Goal: Check status: Check status

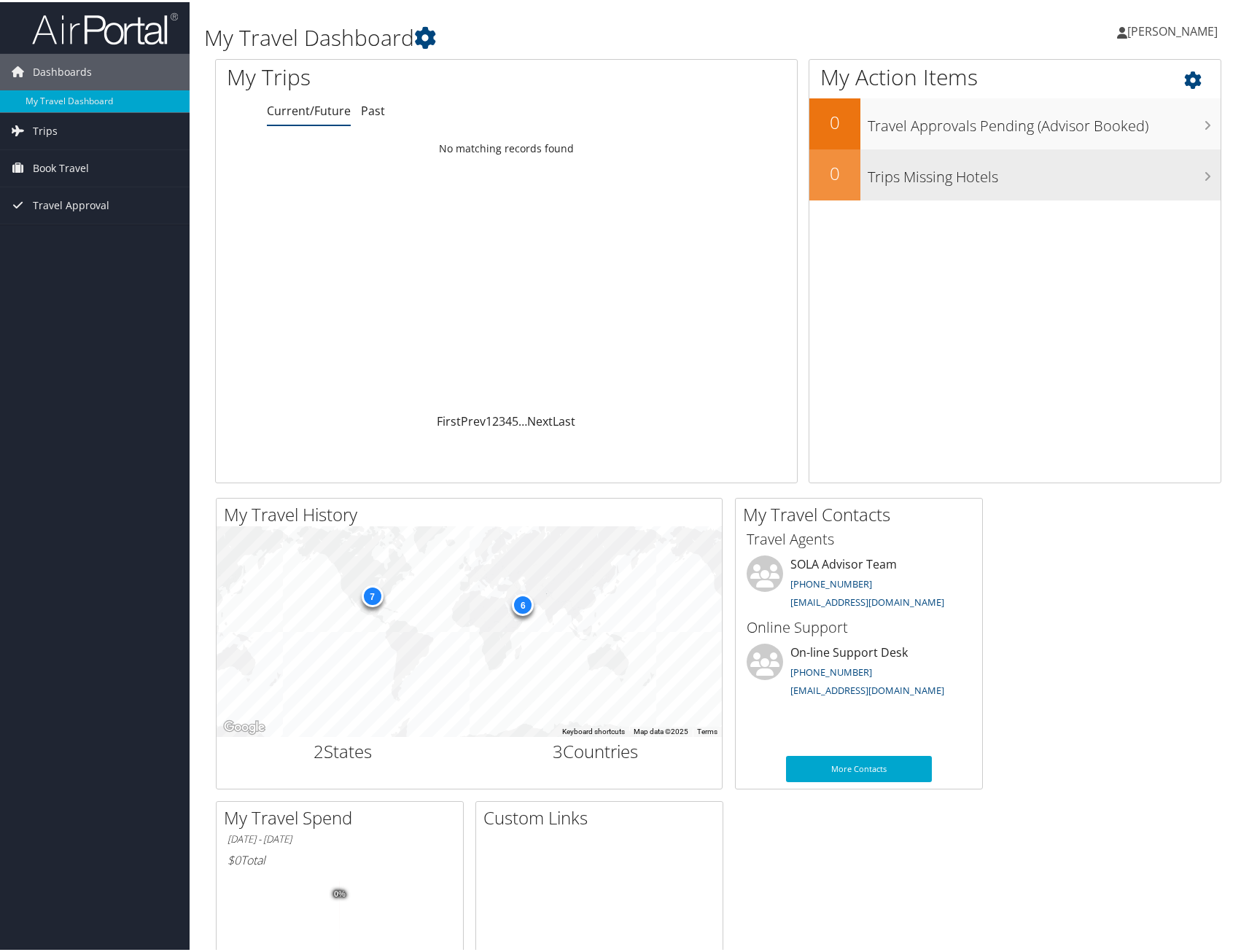
click at [943, 180] on h3 "Trips Missing Hotels" at bounding box center [1043, 171] width 353 height 28
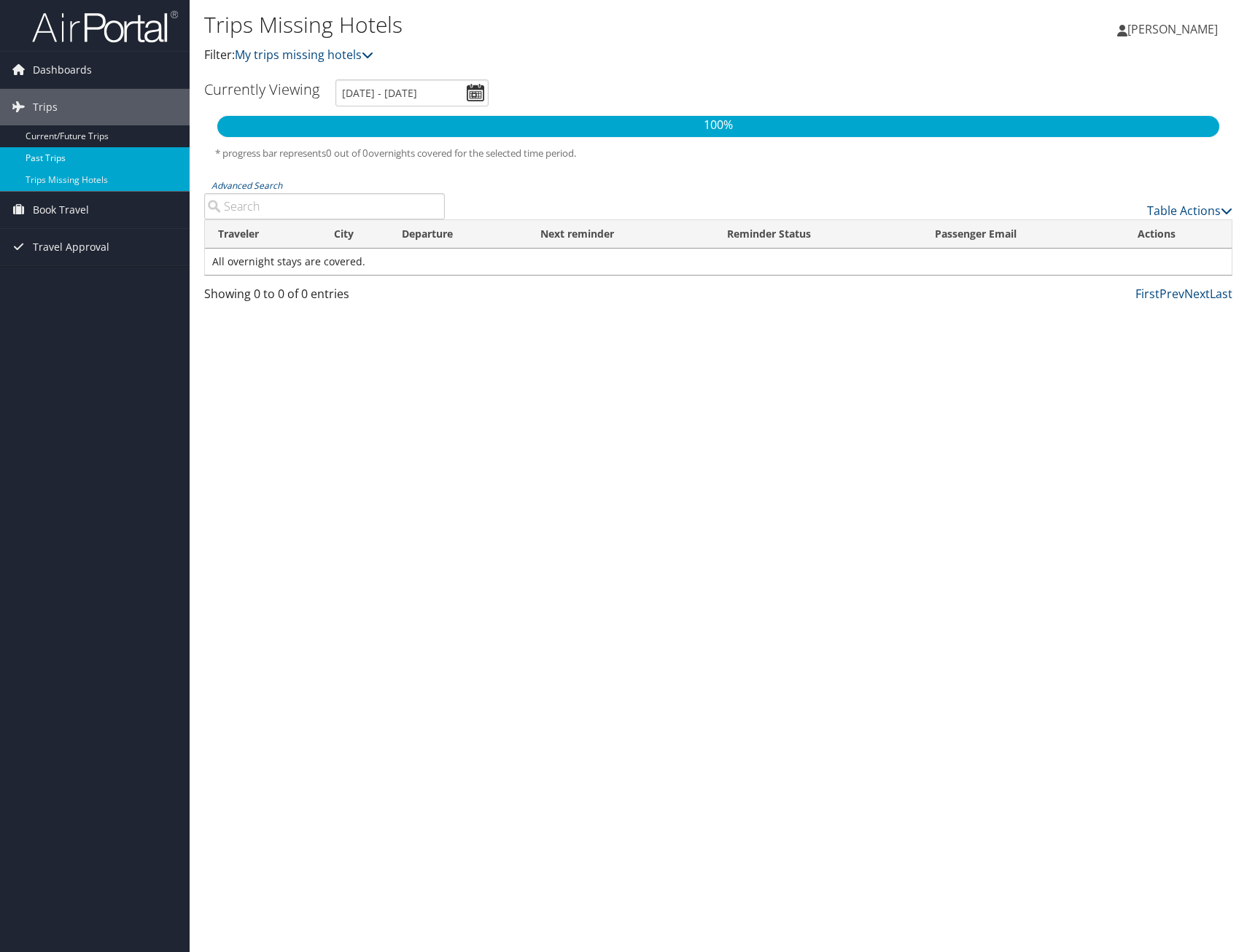
click at [62, 161] on link "Past Trips" at bounding box center [95, 158] width 190 height 22
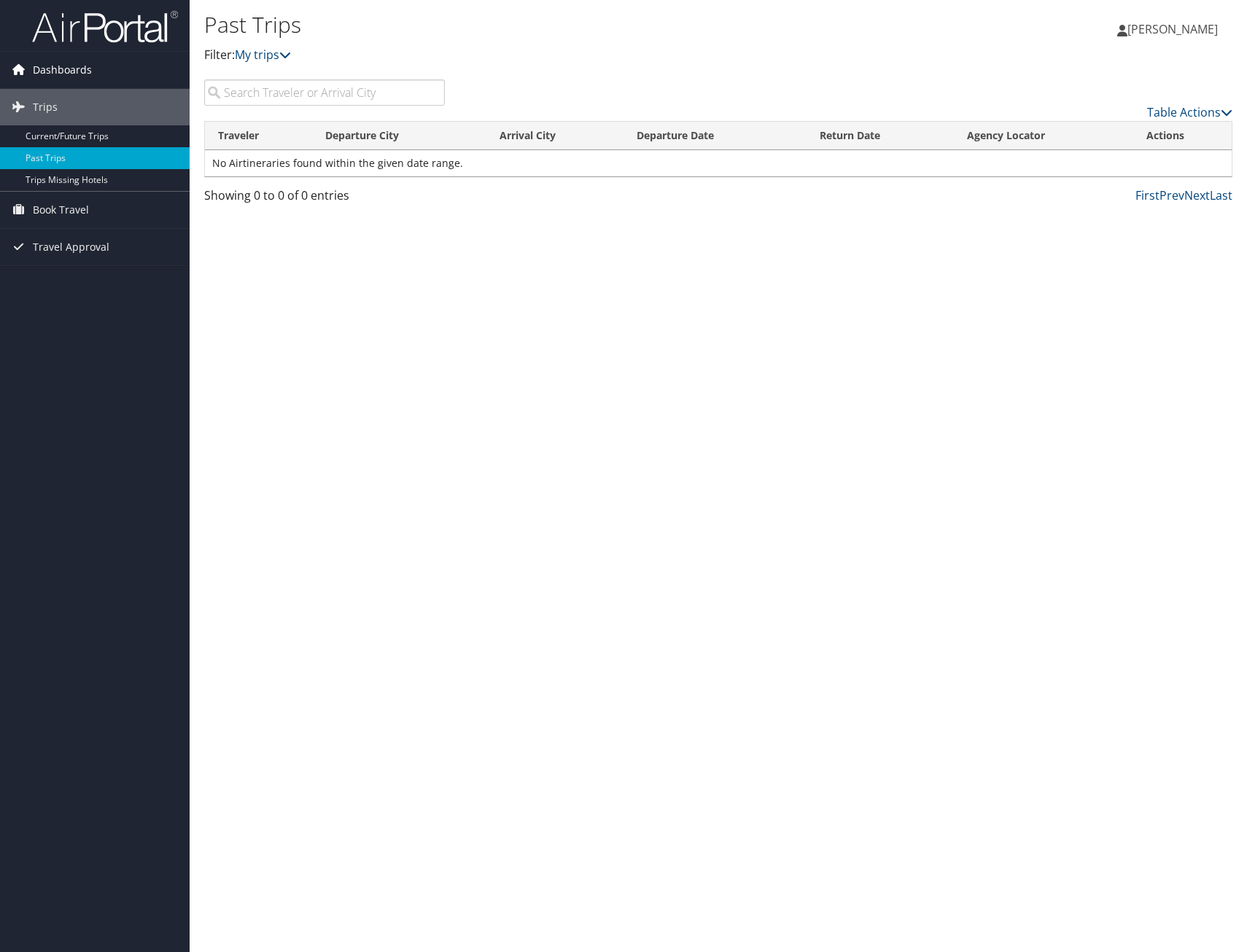
click at [48, 69] on span "Dashboards" at bounding box center [63, 70] width 59 height 37
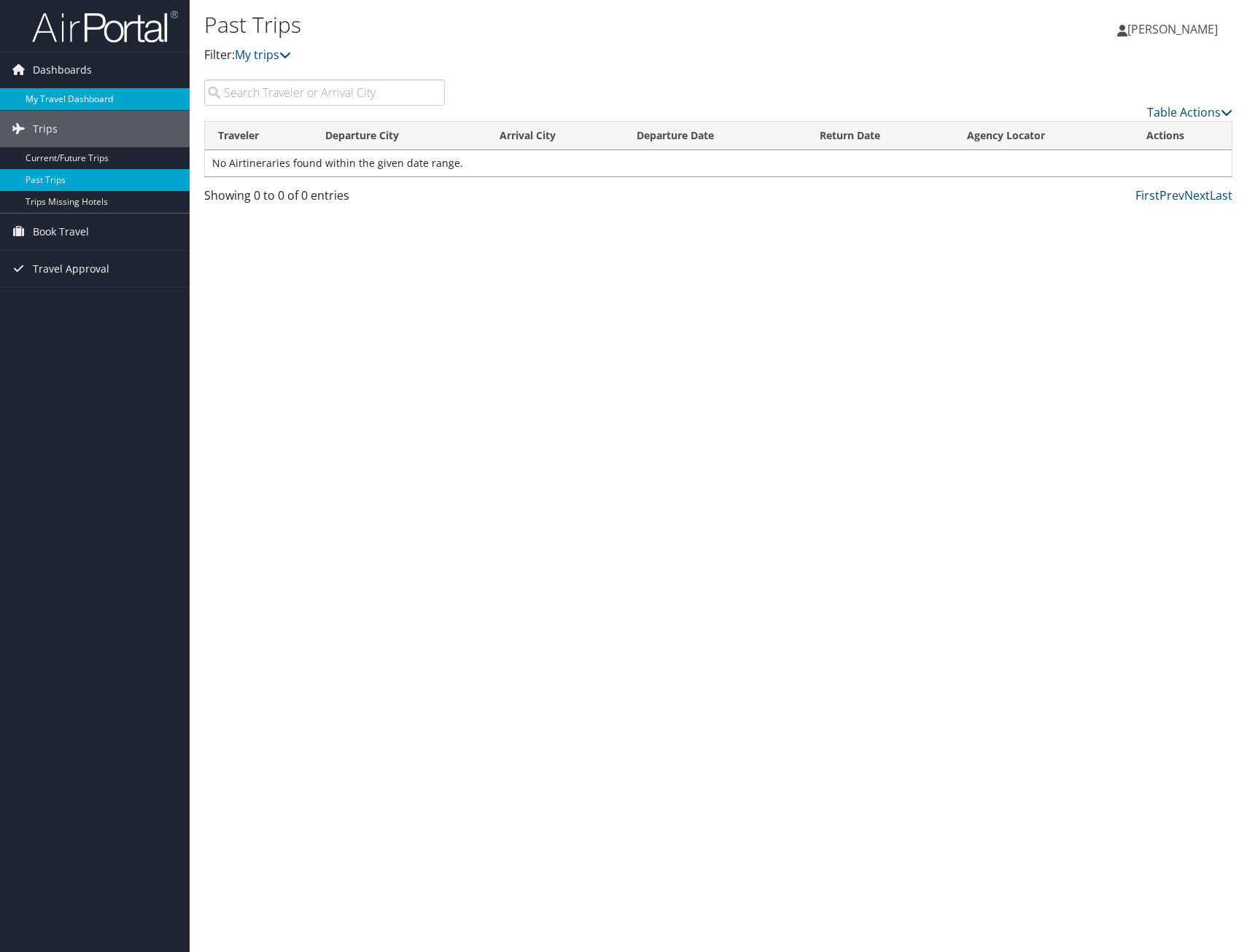
click at [55, 101] on link "My Travel Dashboard" at bounding box center [95, 99] width 190 height 22
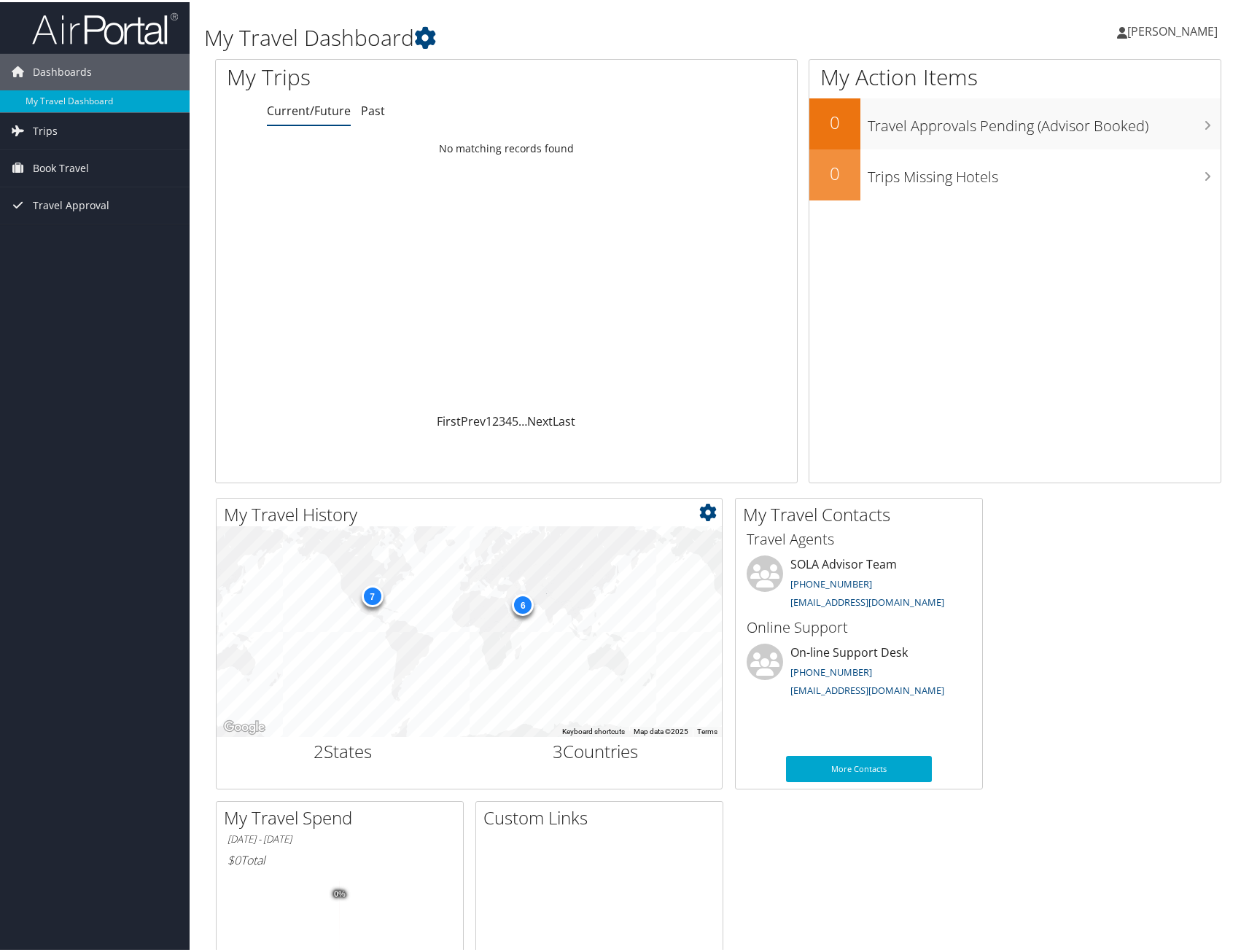
click at [524, 601] on div "6" at bounding box center [523, 603] width 22 height 22
click at [373, 109] on link "Past" at bounding box center [373, 108] width 24 height 16
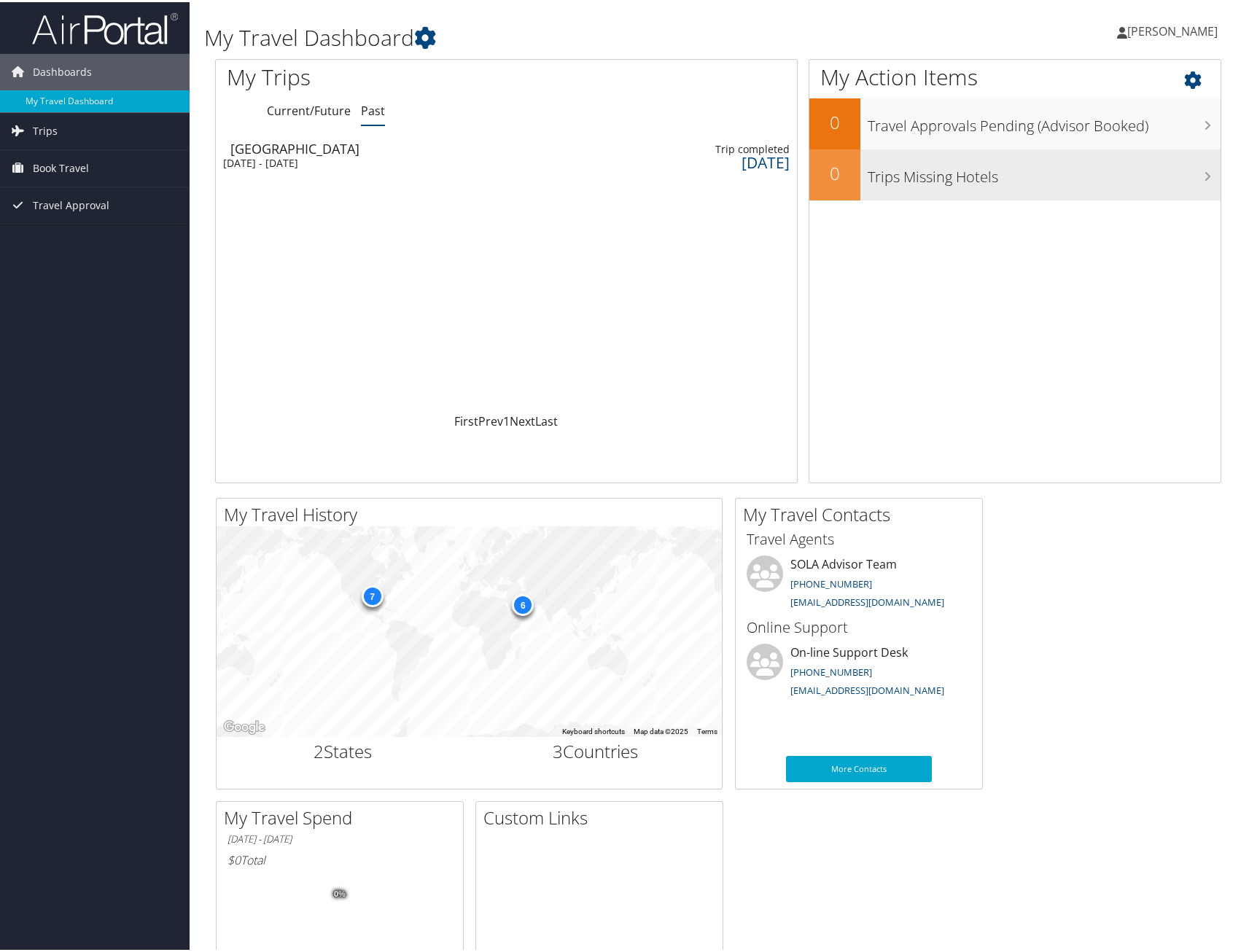
click at [837, 167] on h2 "0" at bounding box center [834, 171] width 51 height 25
